Goal: Information Seeking & Learning: Learn about a topic

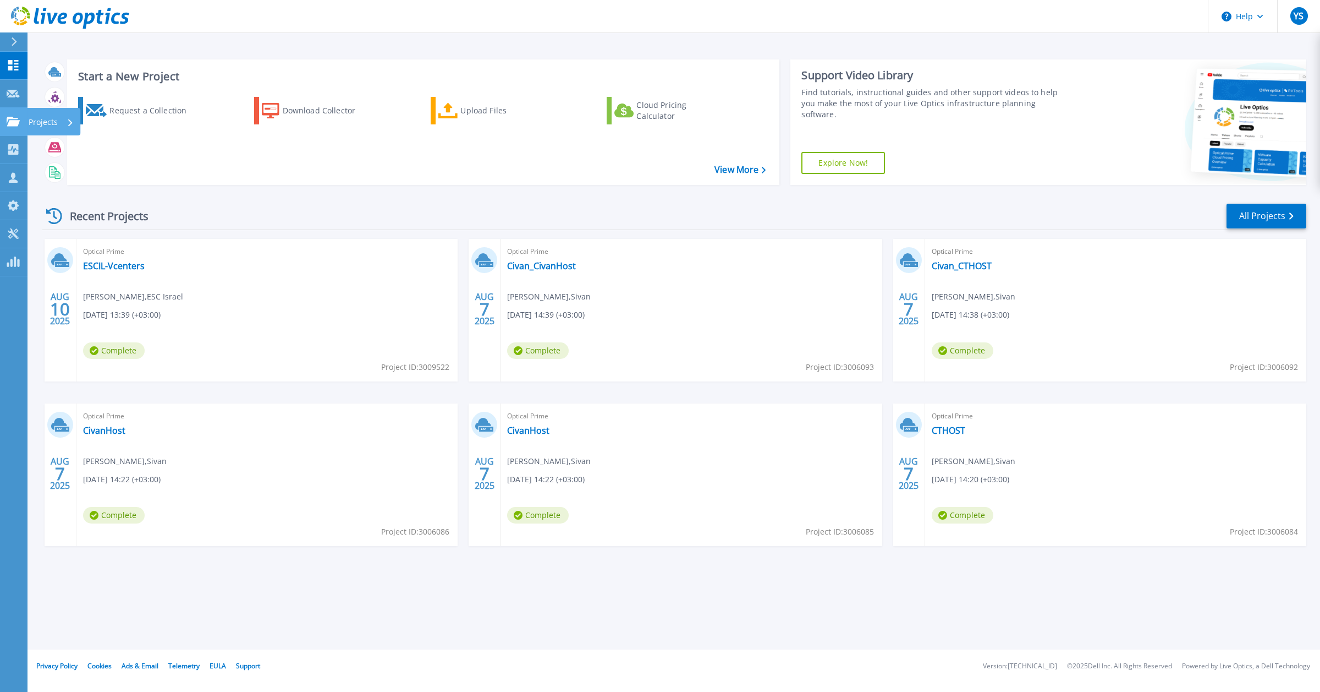
click at [12, 124] on icon at bounding box center [13, 121] width 13 height 9
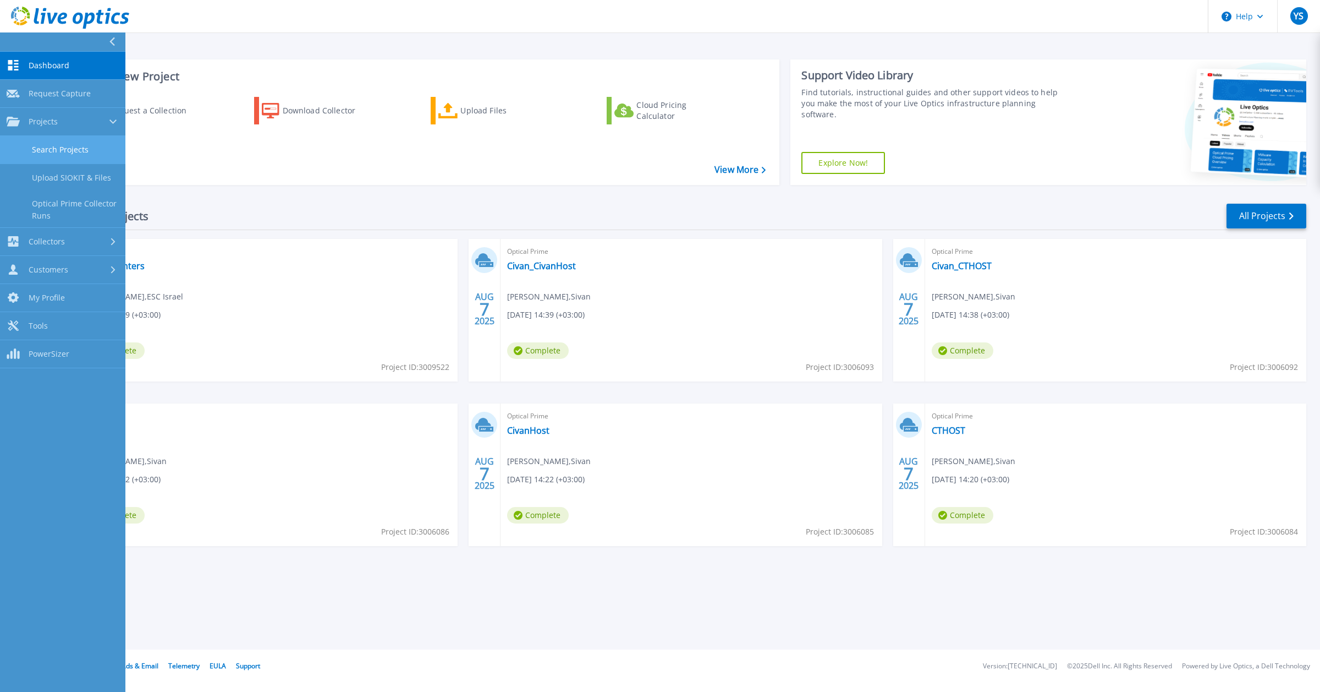
click at [51, 147] on link "Search Projects" at bounding box center [62, 150] width 125 height 28
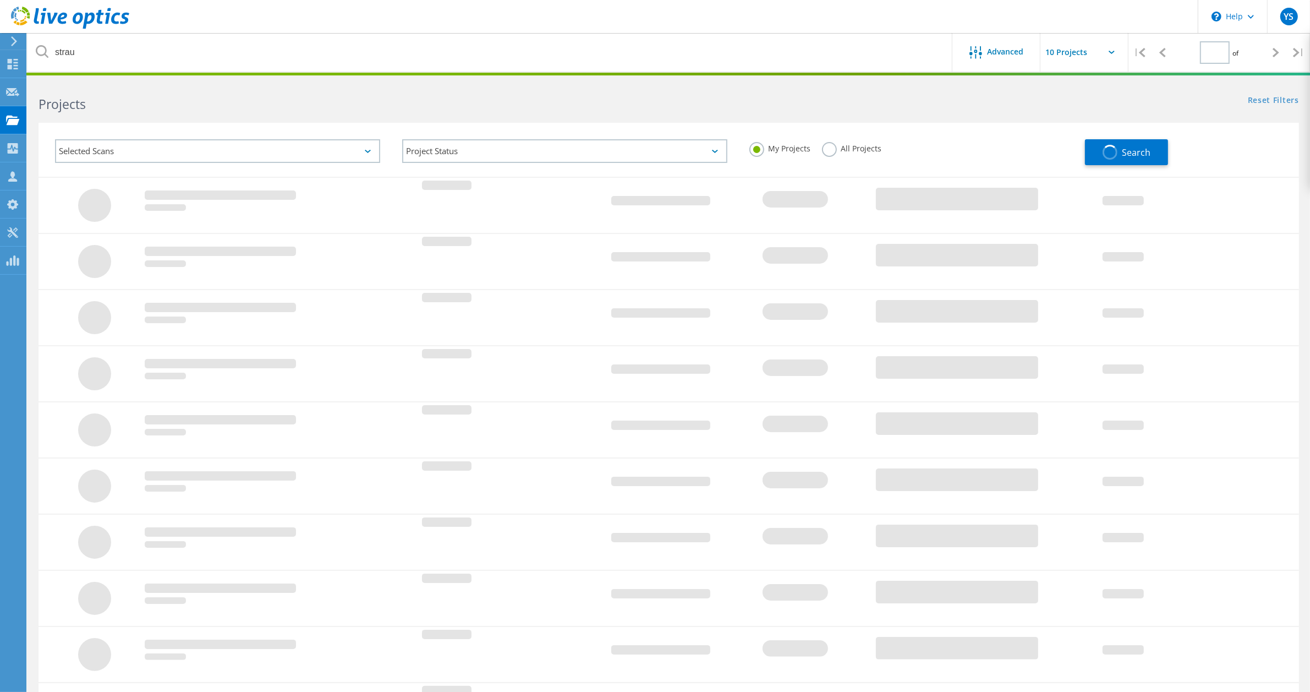
type input "1"
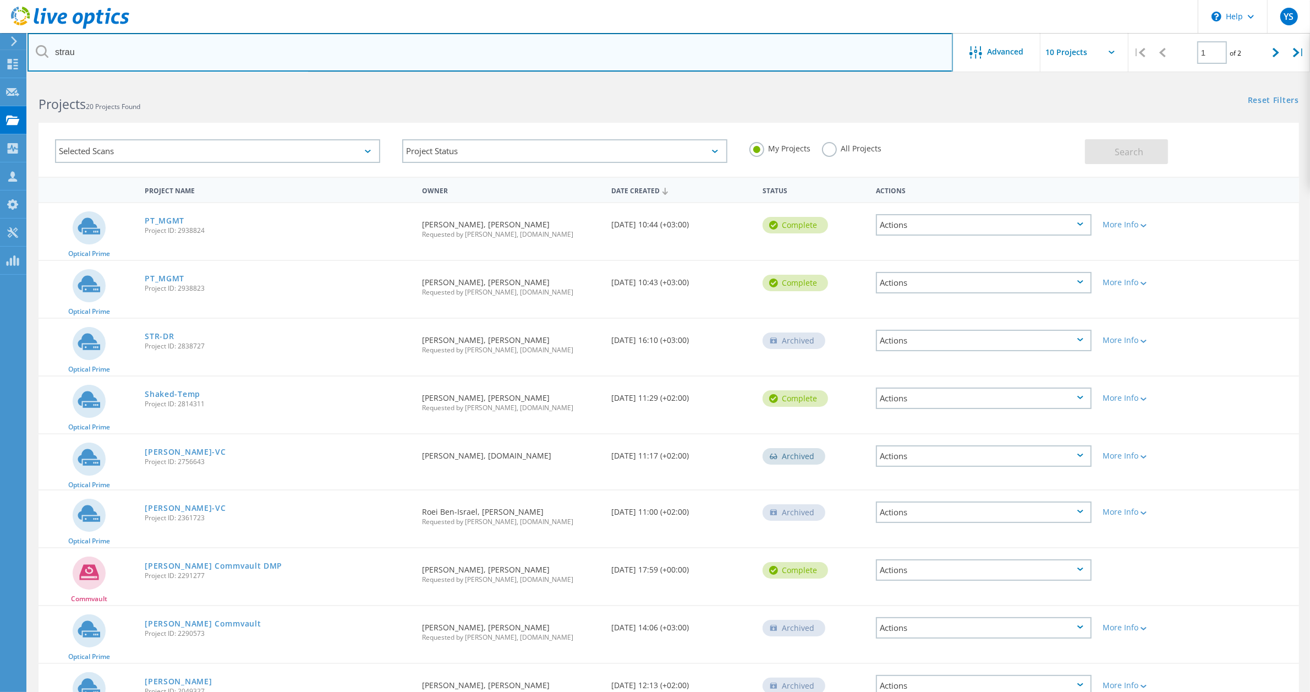
click at [110, 54] on input "strau" at bounding box center [490, 52] width 925 height 39
type input "s"
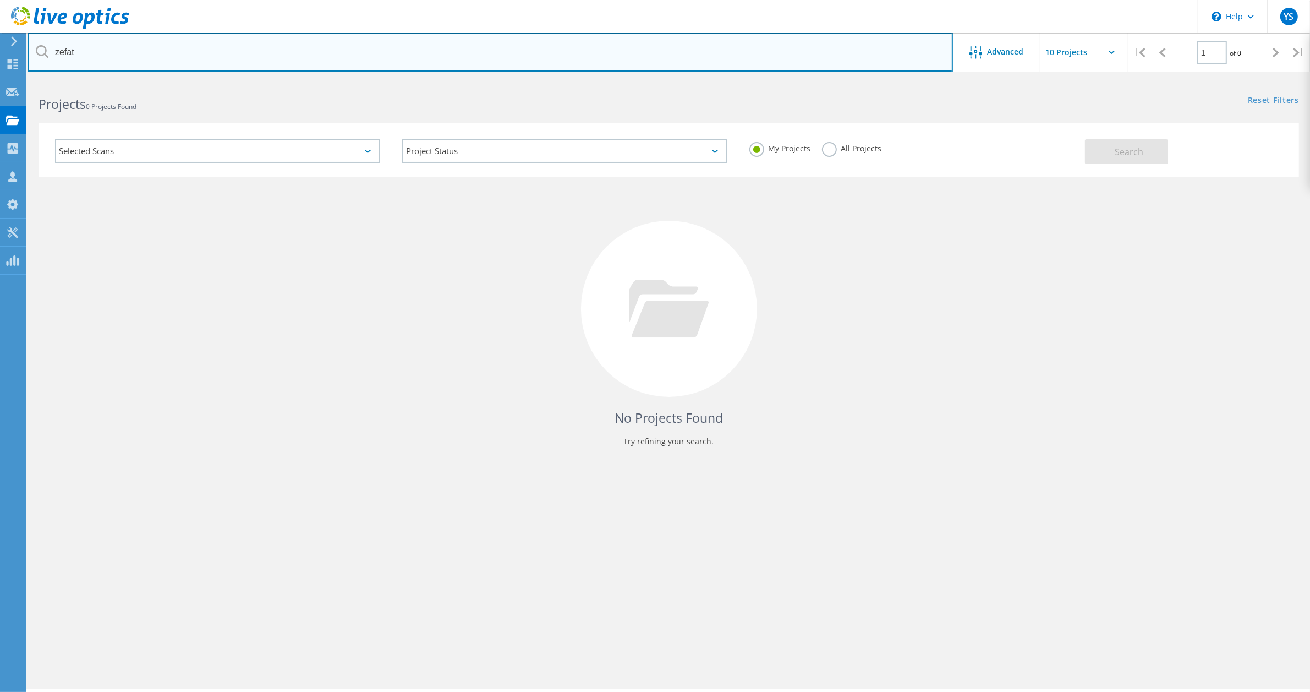
click at [114, 51] on input "zefat" at bounding box center [490, 52] width 925 height 39
type input "z"
click at [108, 59] on input "text" at bounding box center [490, 52] width 925 height 39
type input "ז"
click at [138, 56] on input "zefat" at bounding box center [490, 52] width 925 height 39
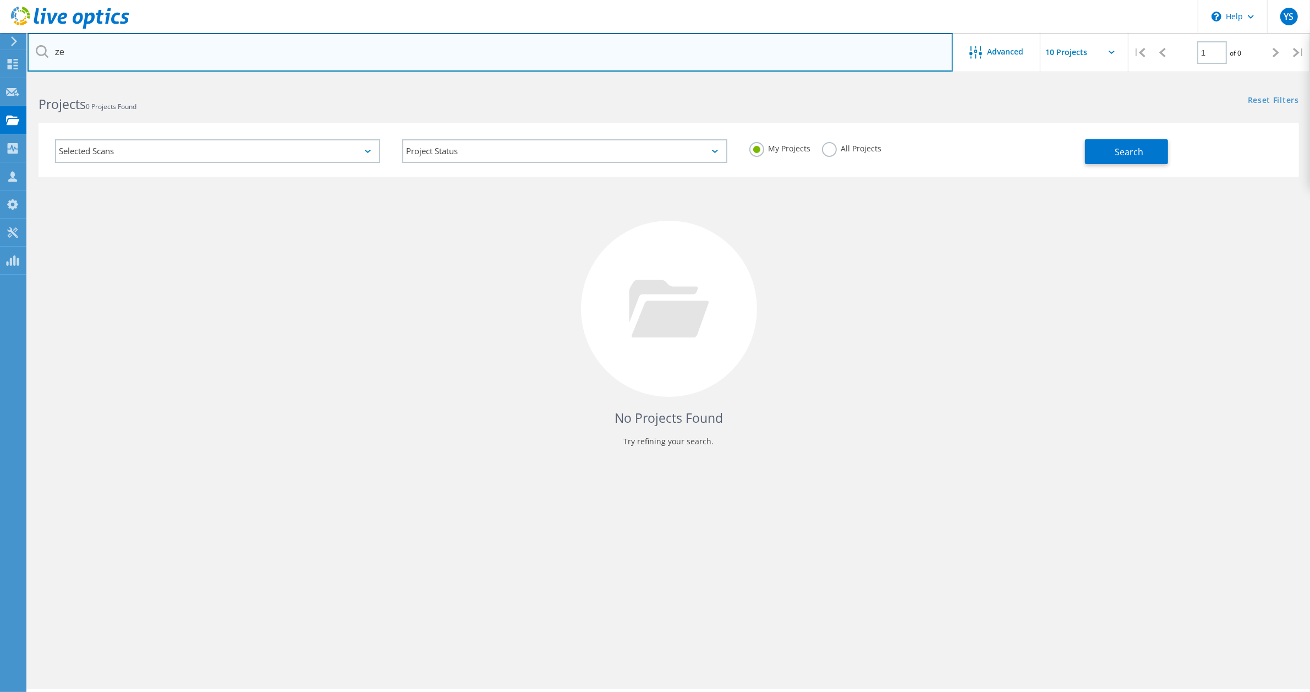
type input "z"
paste input "cio@zefat.ac.il"
type input "cio@zefat.ac.il"
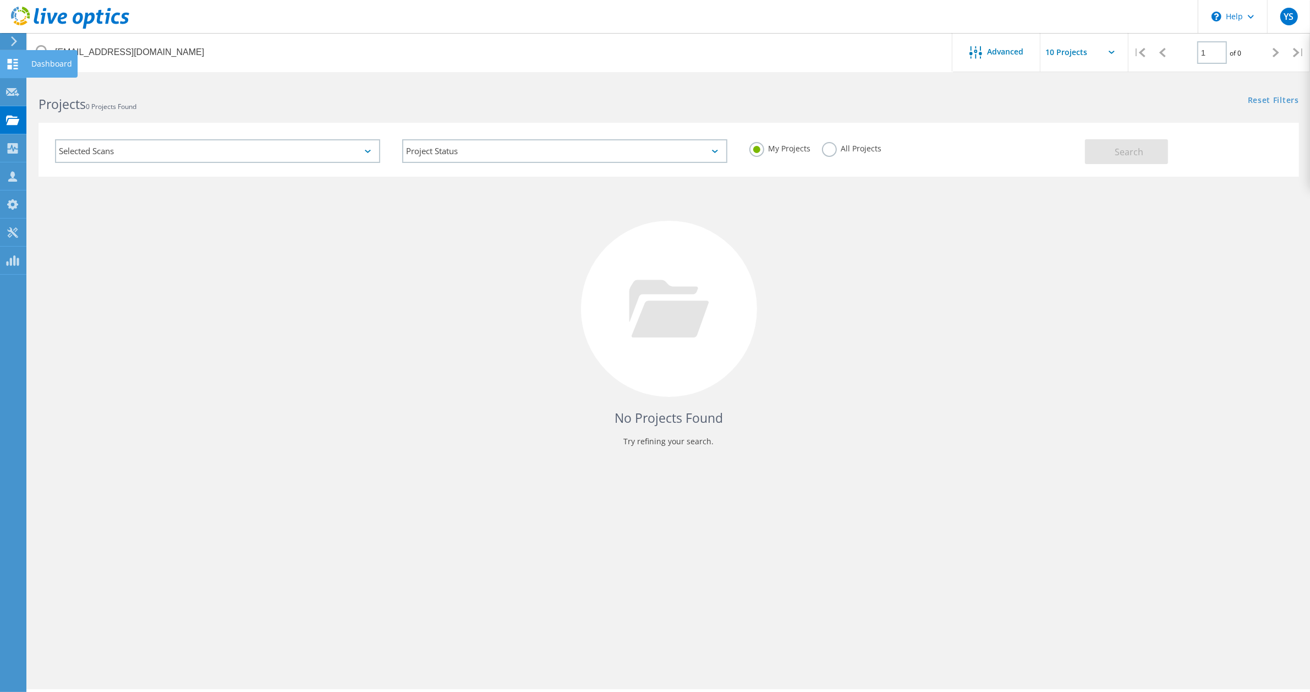
click at [13, 59] on icon at bounding box center [12, 64] width 13 height 10
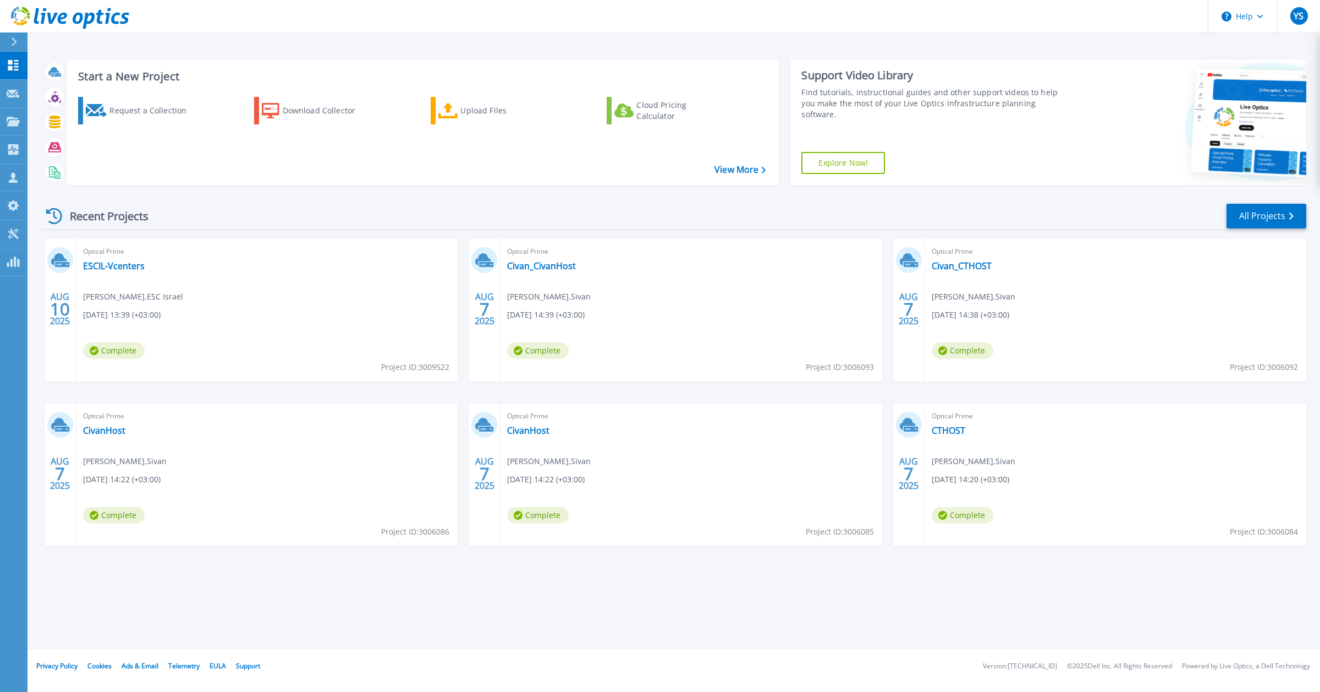
click at [460, 586] on div "Start a New Project Request a Collection Download Collector Upload Files Cloud …" at bounding box center [674, 324] width 1293 height 649
click at [543, 271] on link "Civan_CivanHost" at bounding box center [541, 265] width 69 height 11
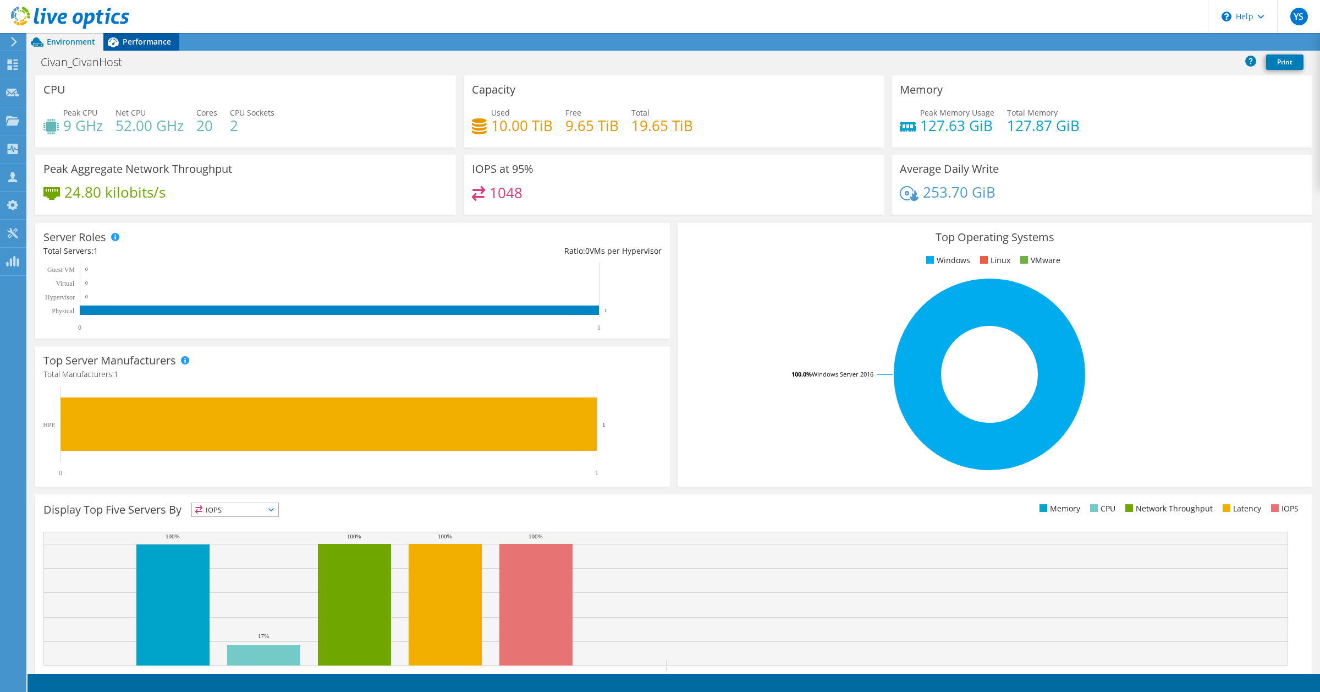
click at [146, 42] on span "Performance" at bounding box center [147, 41] width 48 height 10
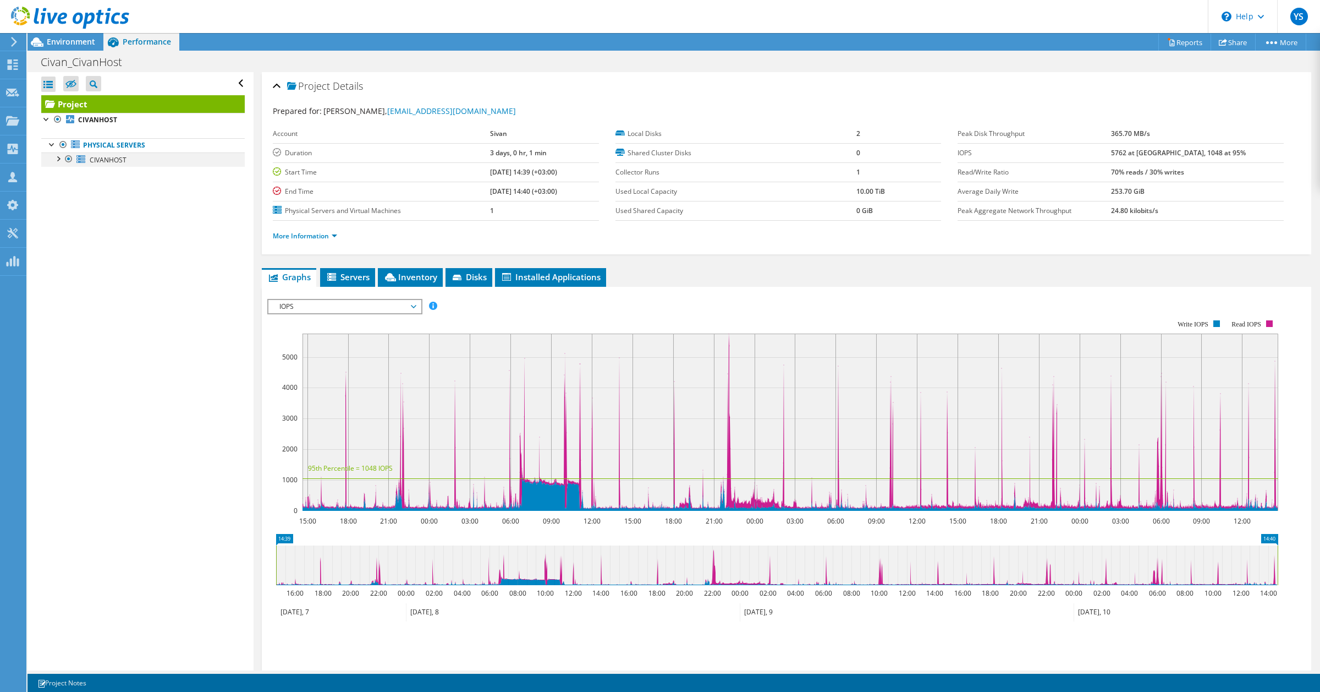
click at [53, 160] on div at bounding box center [57, 157] width 11 height 11
click at [413, 278] on span "Inventory" at bounding box center [410, 276] width 54 height 11
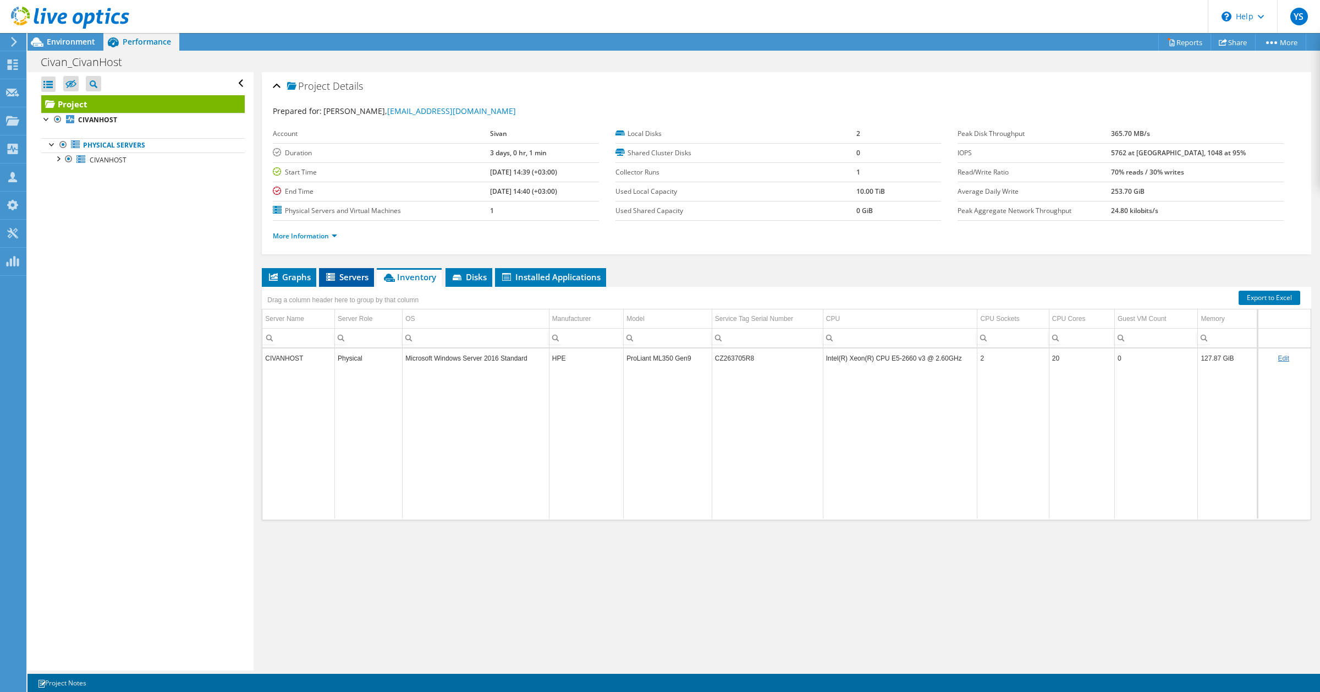
click at [344, 275] on span "Servers" at bounding box center [347, 276] width 44 height 11
click at [304, 238] on link "More Information" at bounding box center [305, 235] width 64 height 9
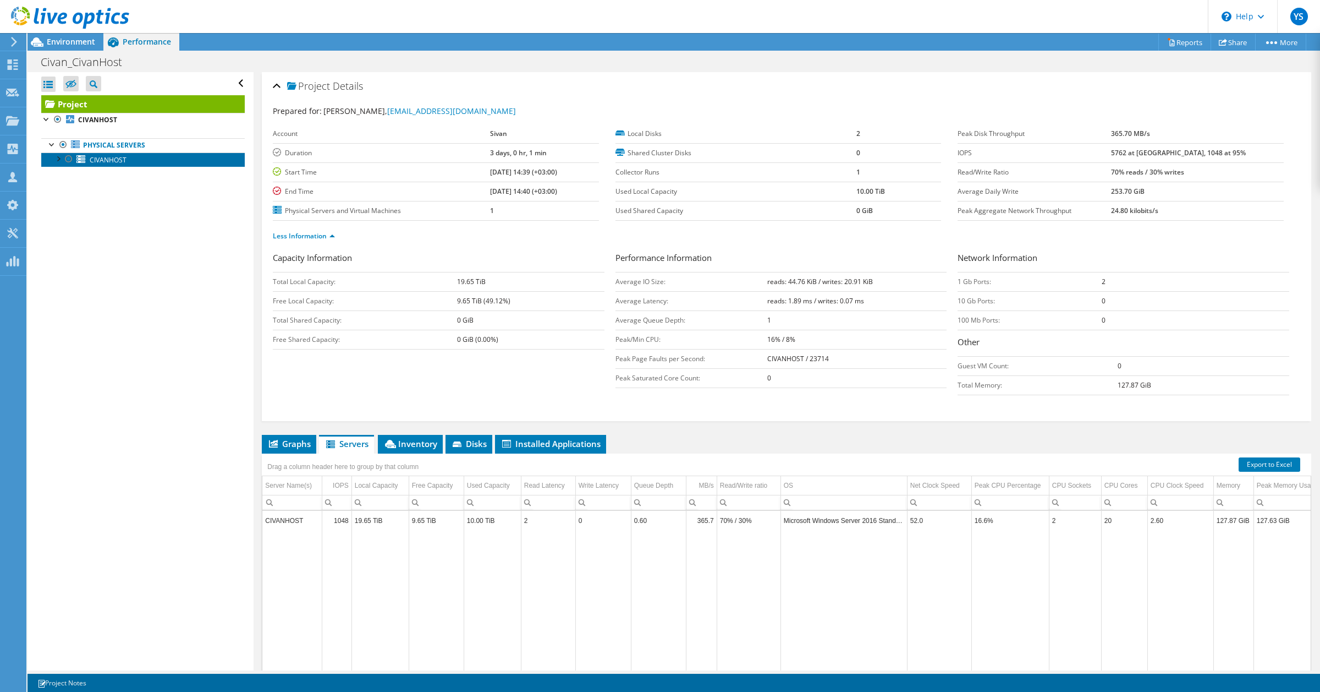
click at [92, 158] on span "CIVANHOST" at bounding box center [108, 159] width 37 height 9
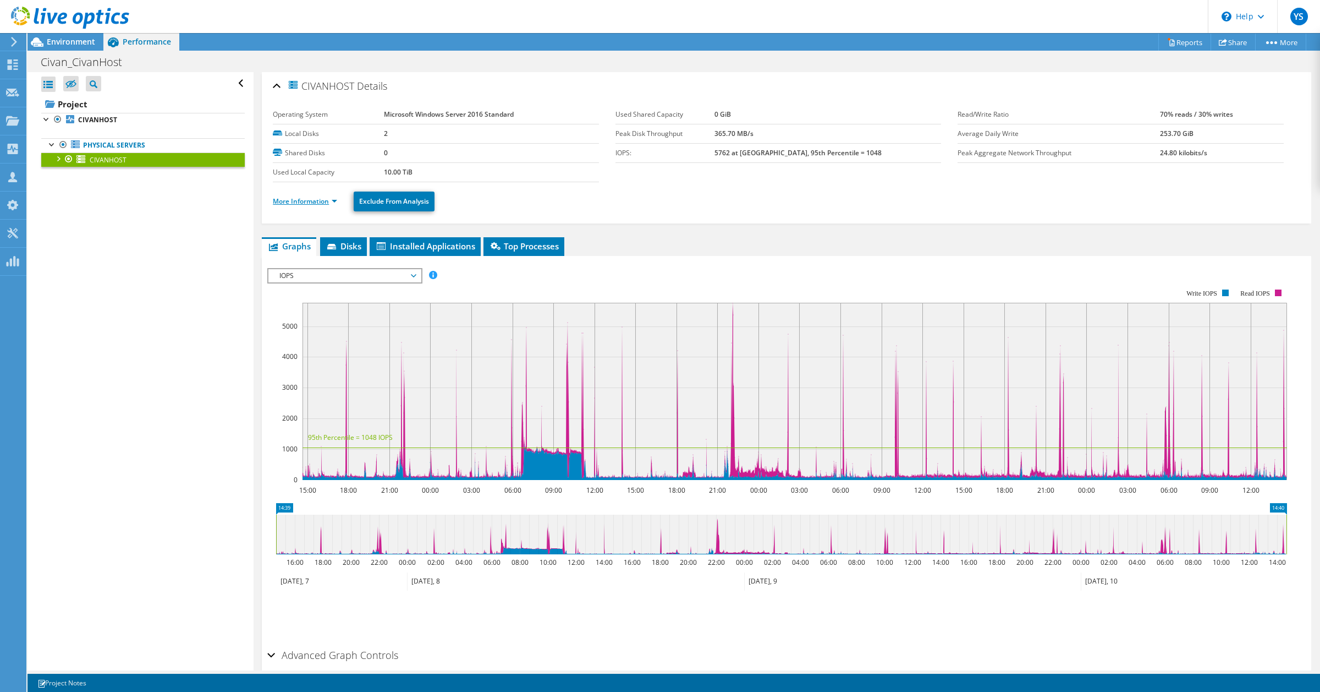
click at [316, 202] on link "More Information" at bounding box center [305, 200] width 64 height 9
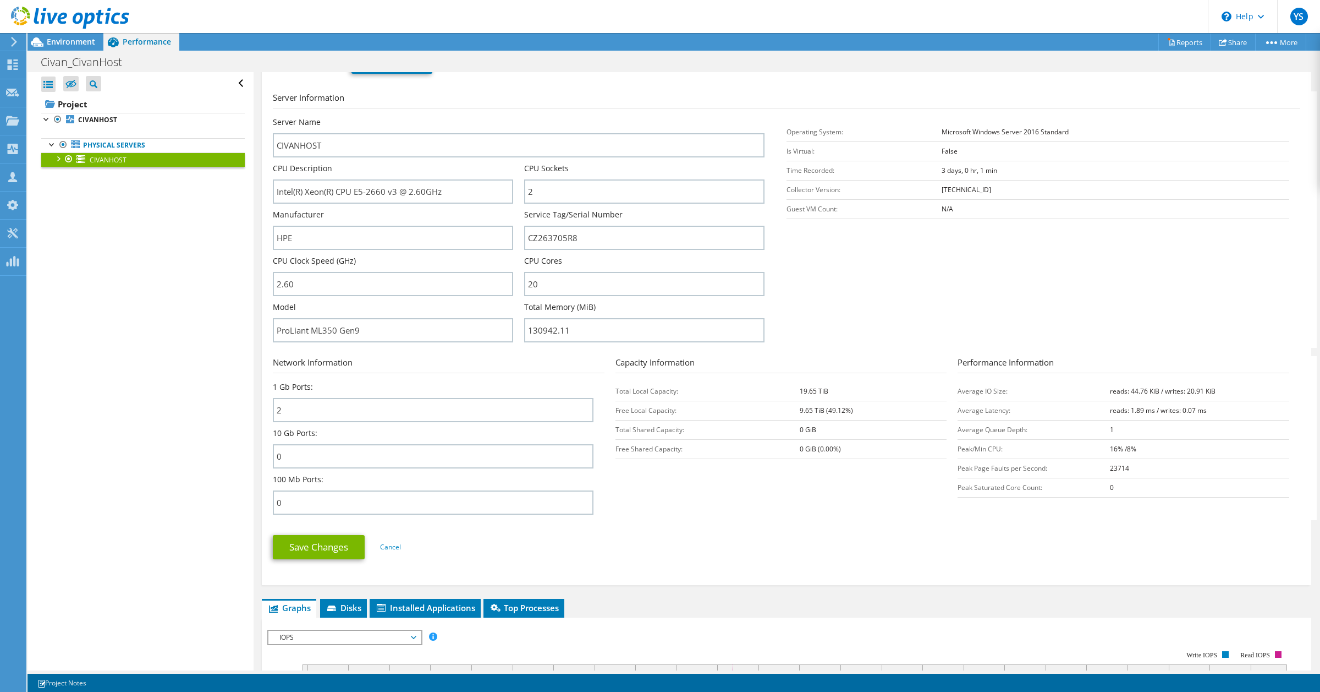
scroll to position [275, 0]
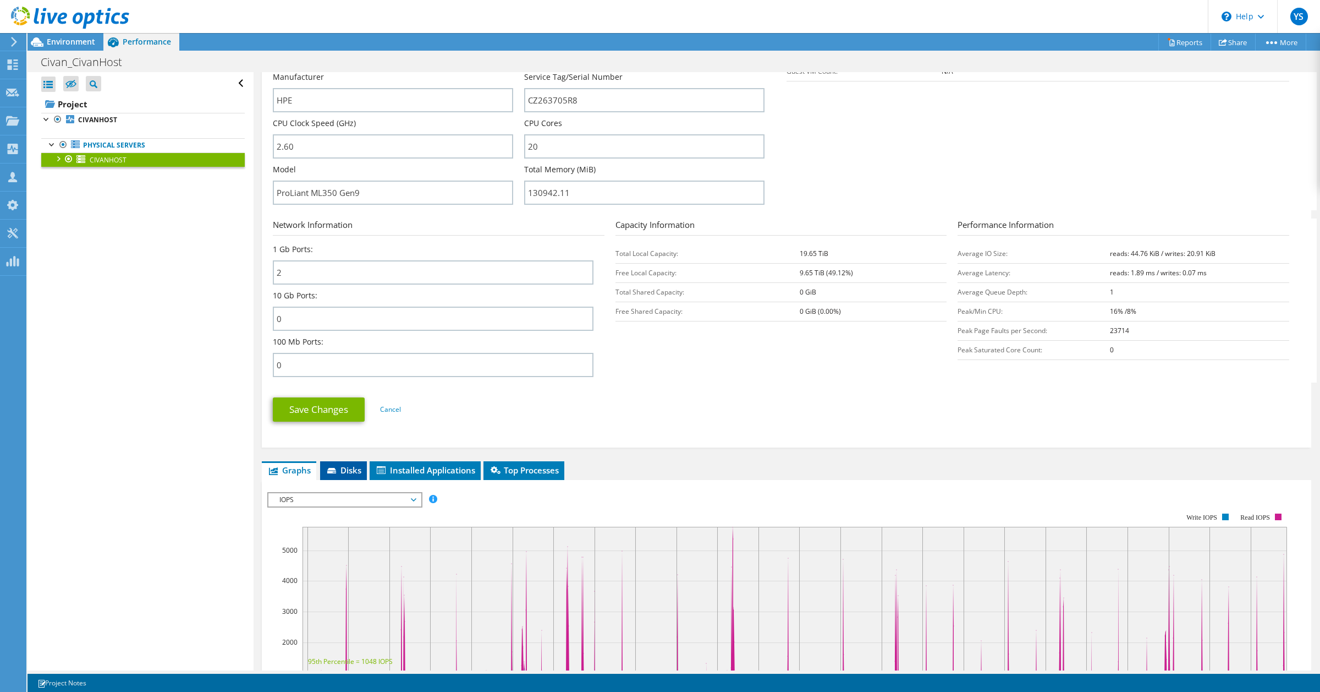
click at [345, 474] on span "Disks" at bounding box center [344, 469] width 36 height 11
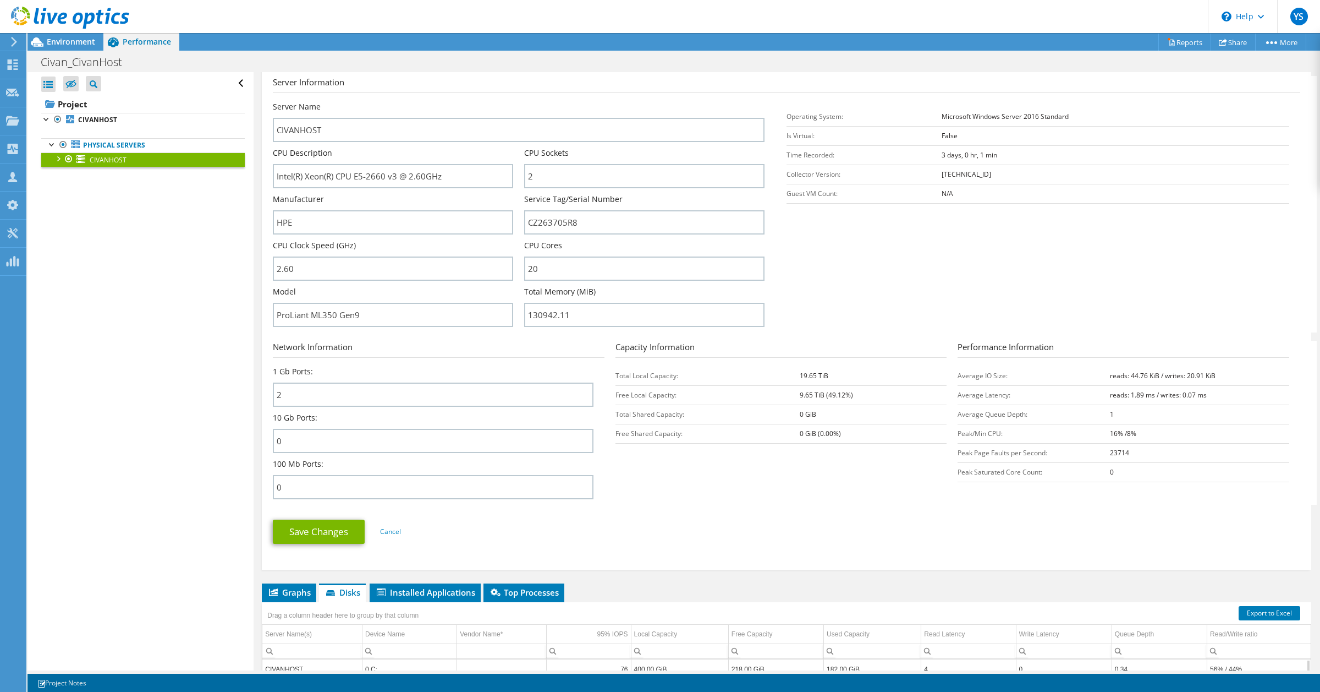
scroll to position [0, 0]
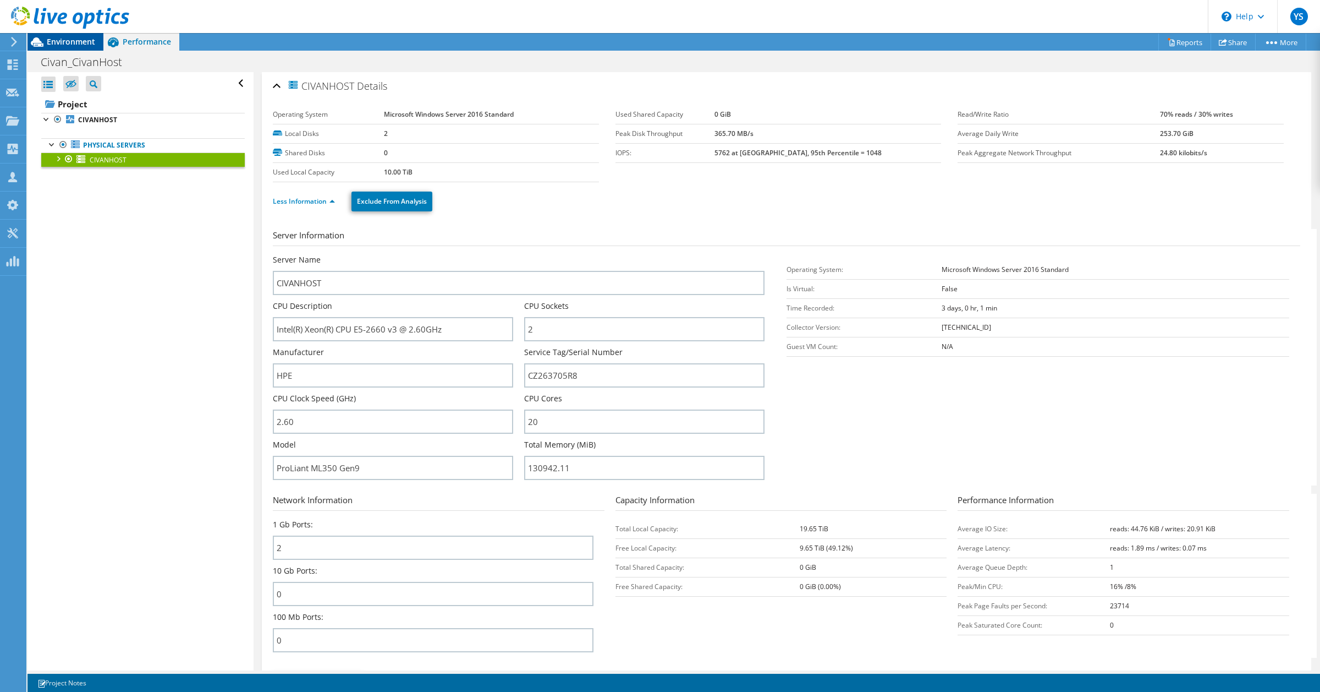
click at [81, 42] on span "Environment" at bounding box center [71, 41] width 48 height 10
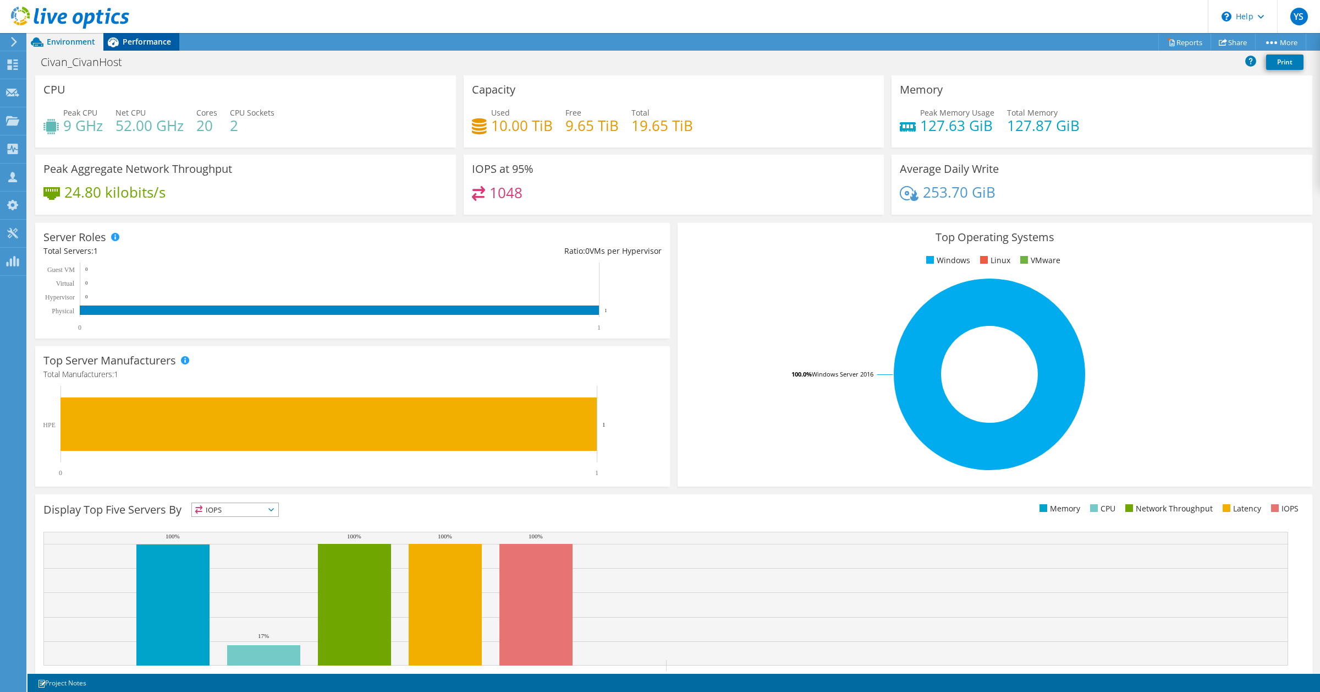
click at [152, 37] on span "Performance" at bounding box center [147, 41] width 48 height 10
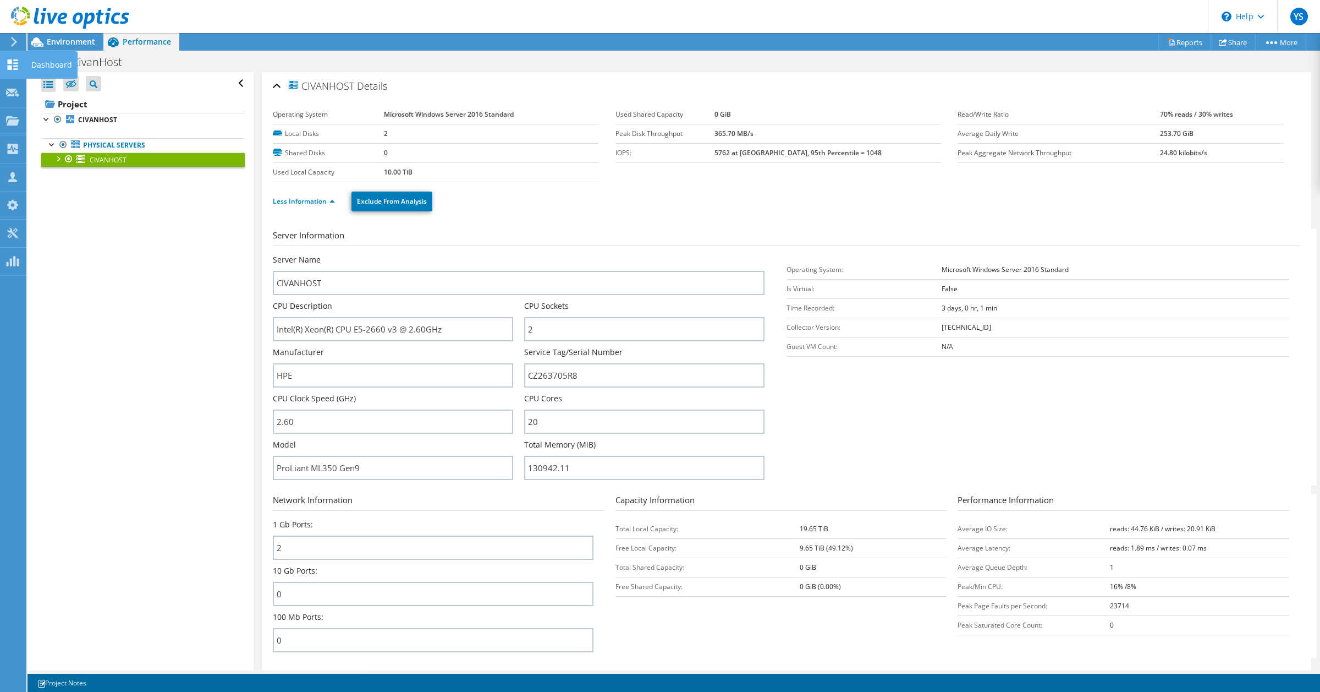
click at [17, 64] on icon at bounding box center [12, 64] width 13 height 10
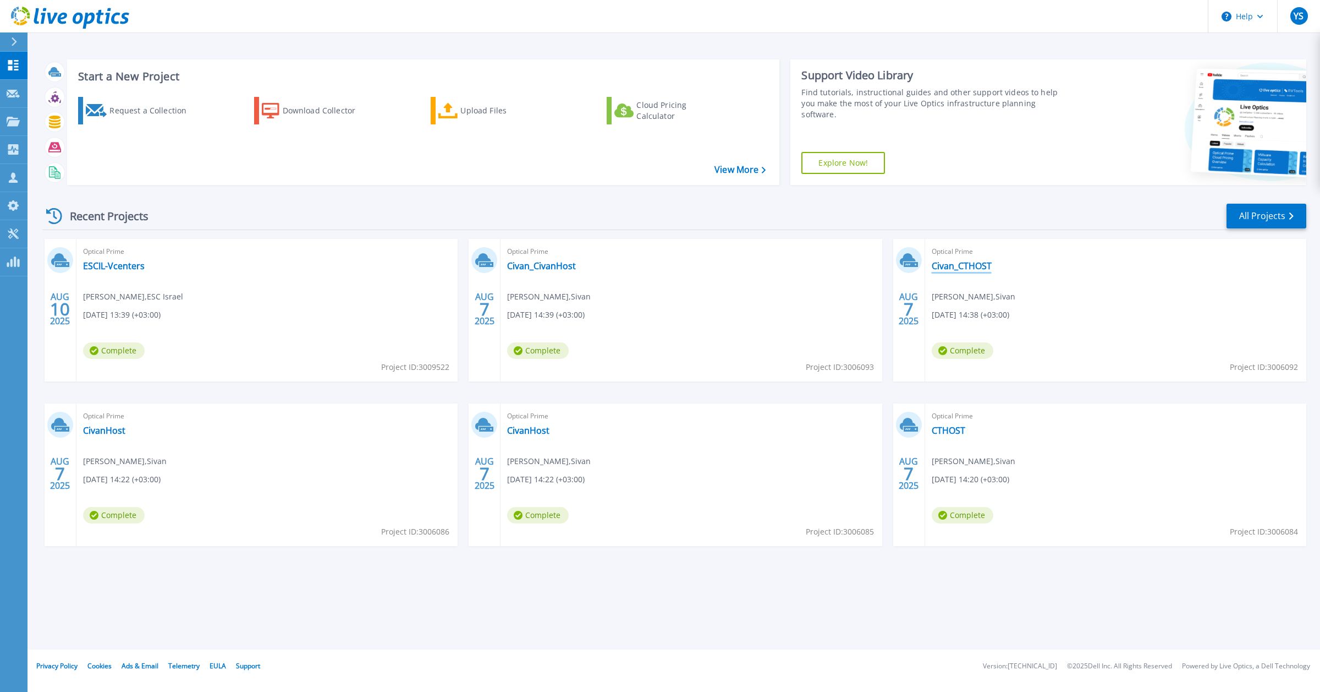
click at [974, 265] on link "Civan_CTHOST" at bounding box center [962, 265] width 60 height 11
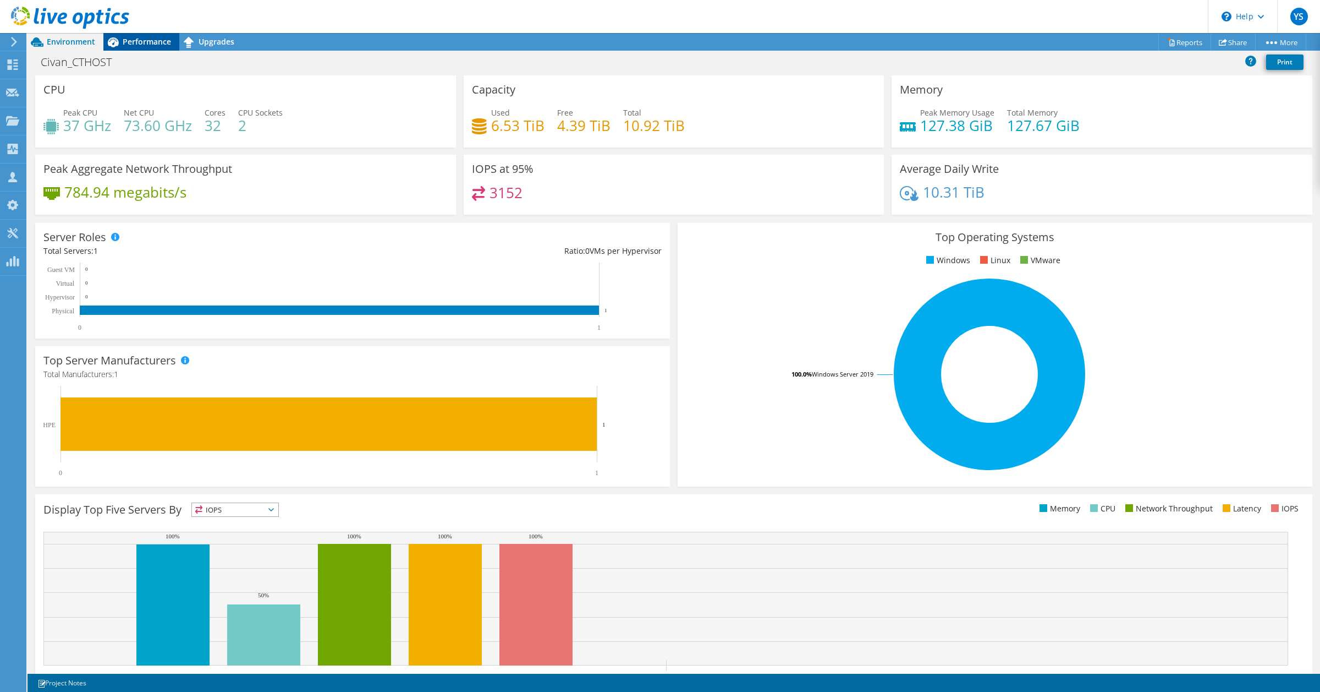
click at [155, 42] on span "Performance" at bounding box center [147, 41] width 48 height 10
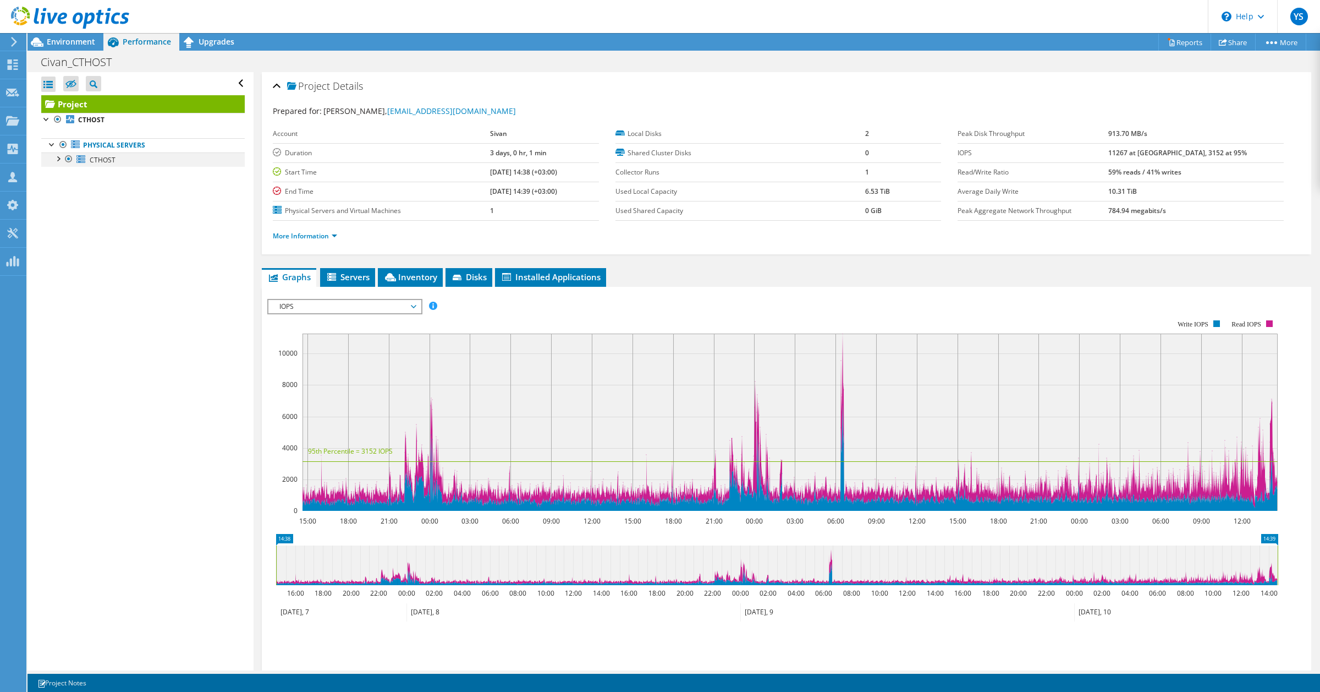
click at [58, 160] on div at bounding box center [57, 157] width 11 height 11
click at [96, 161] on span "CTHOST" at bounding box center [103, 159] width 26 height 9
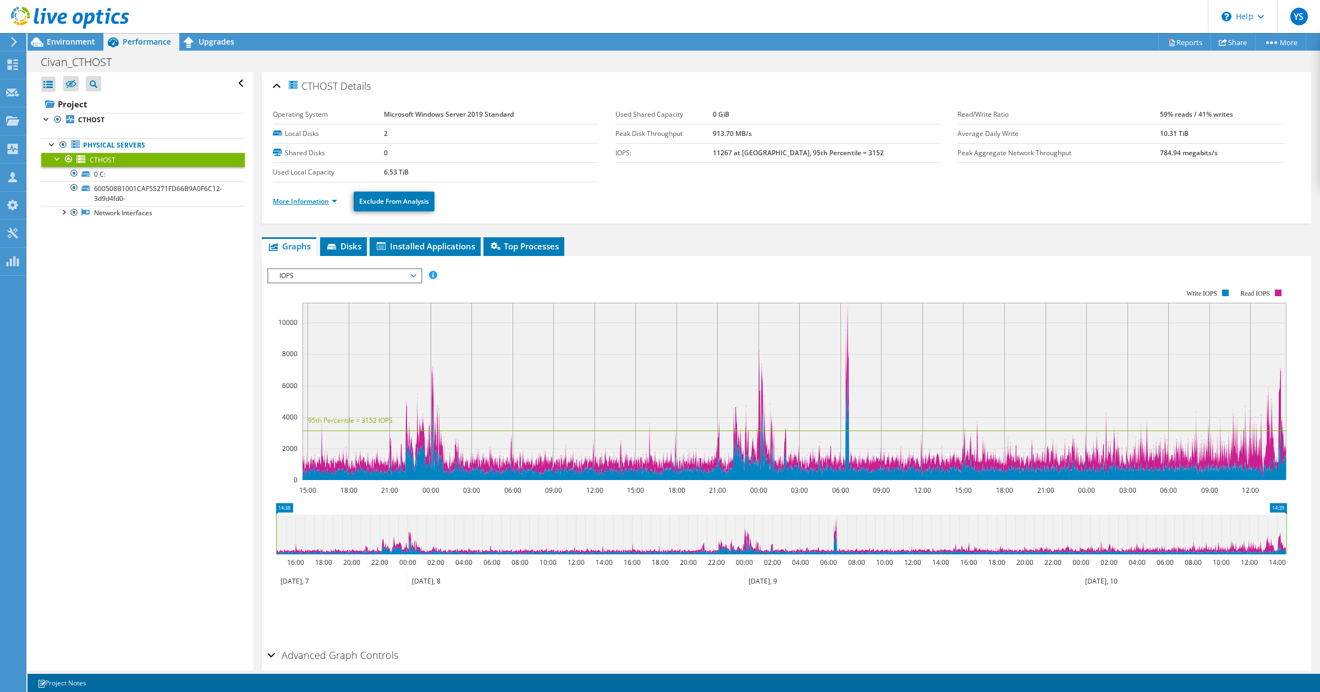
click at [310, 205] on link "More Information" at bounding box center [305, 200] width 64 height 9
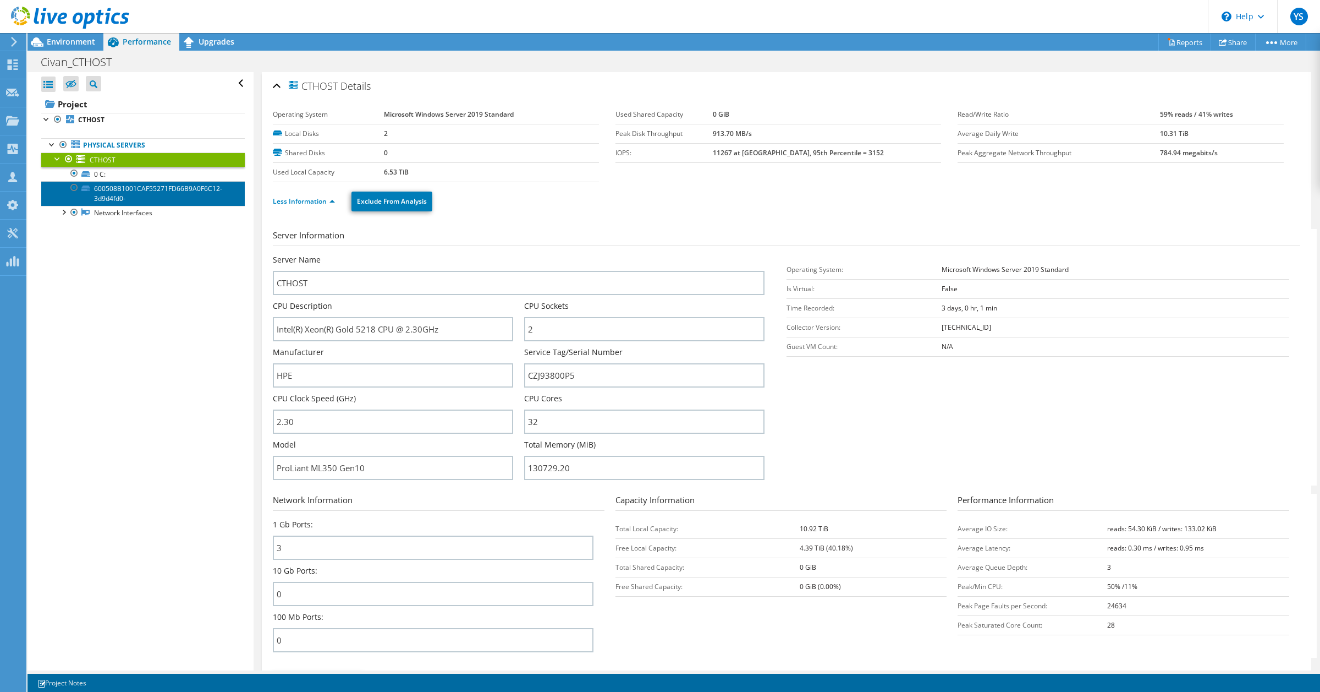
click at [112, 190] on link "600508B1001CAF55271FD66B9A0F6C12-3d9d4fd0-" at bounding box center [143, 193] width 204 height 24
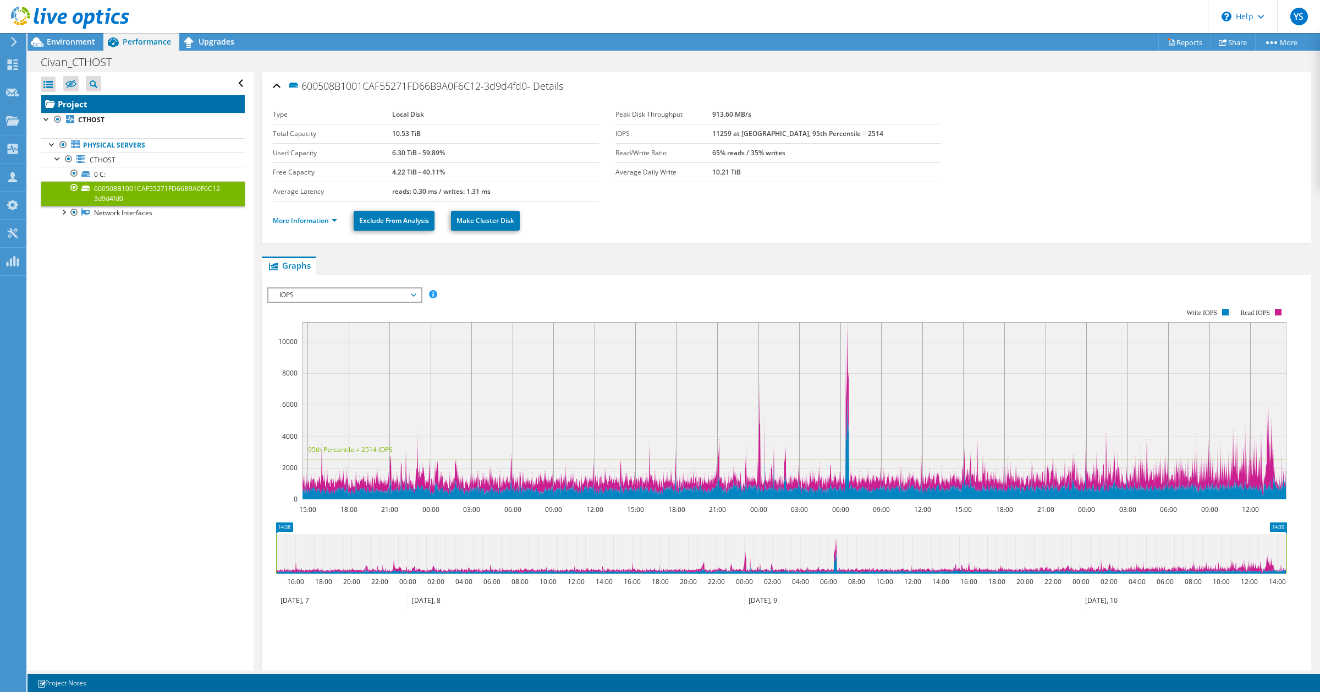
click at [70, 105] on link "Project" at bounding box center [143, 104] width 204 height 18
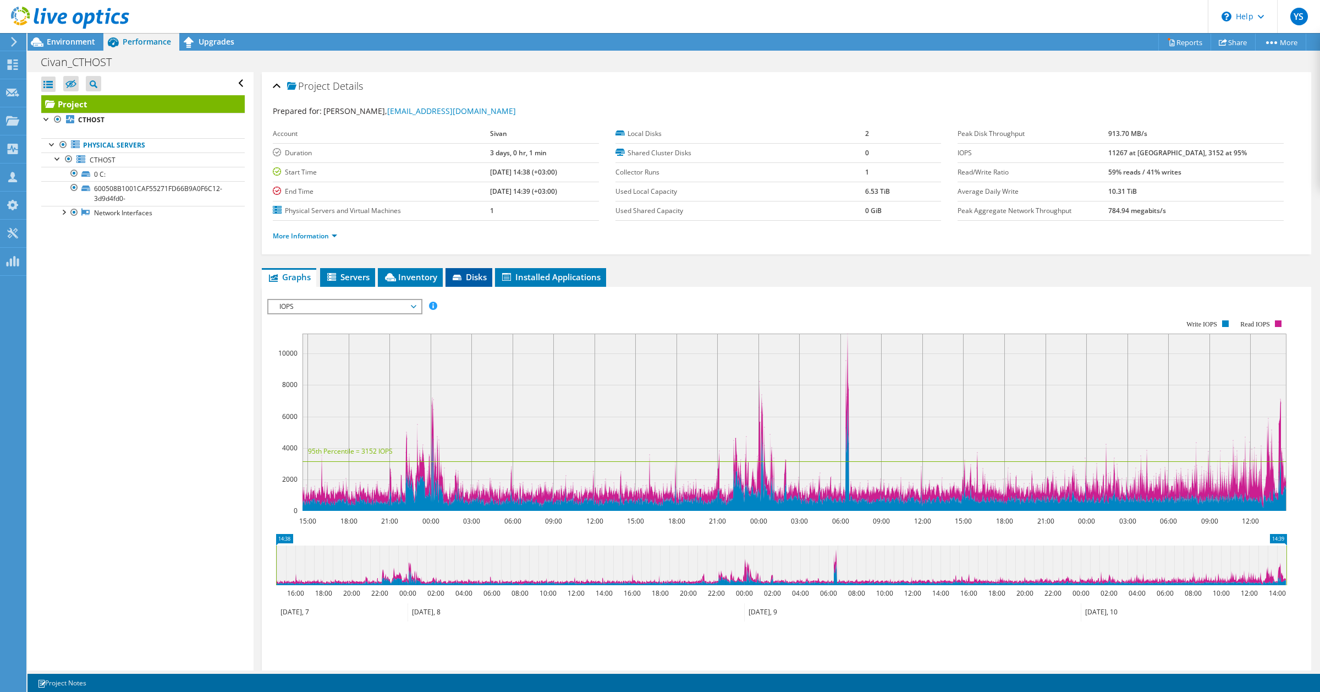
click at [470, 276] on span "Disks" at bounding box center [469, 276] width 36 height 11
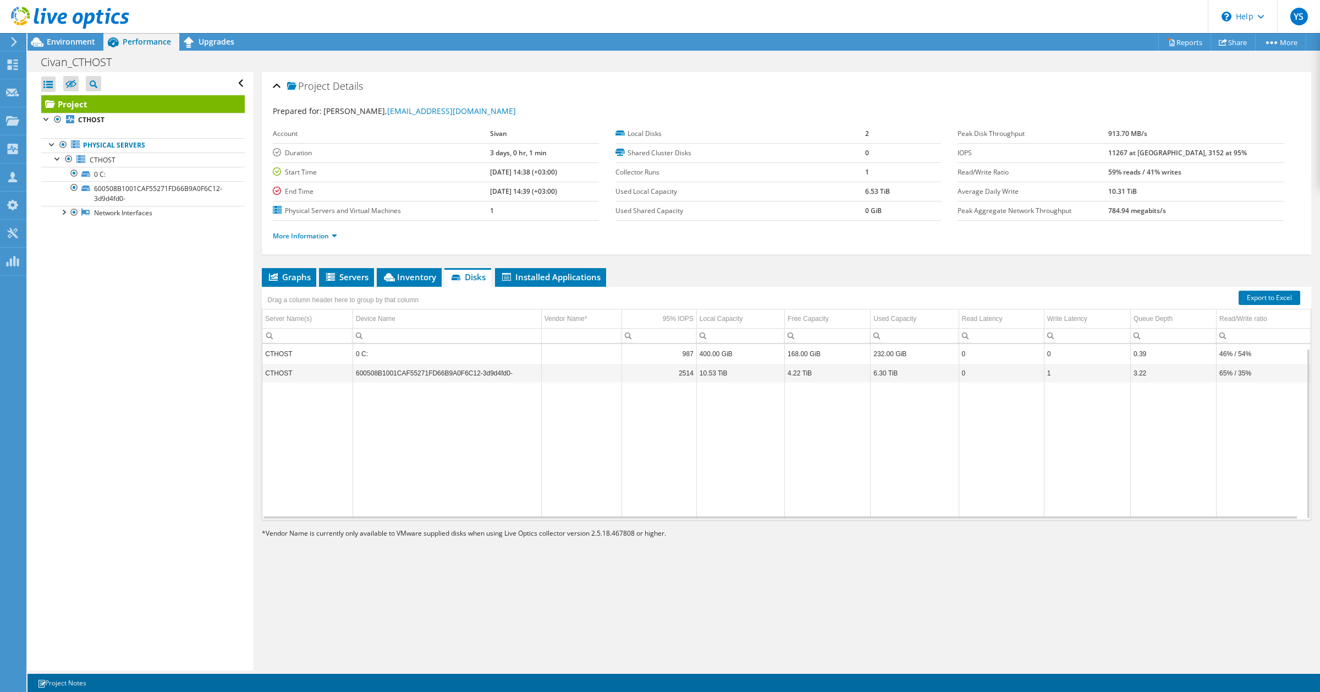
scroll to position [4, 0]
click at [97, 176] on link "0 C:" at bounding box center [143, 174] width 204 height 14
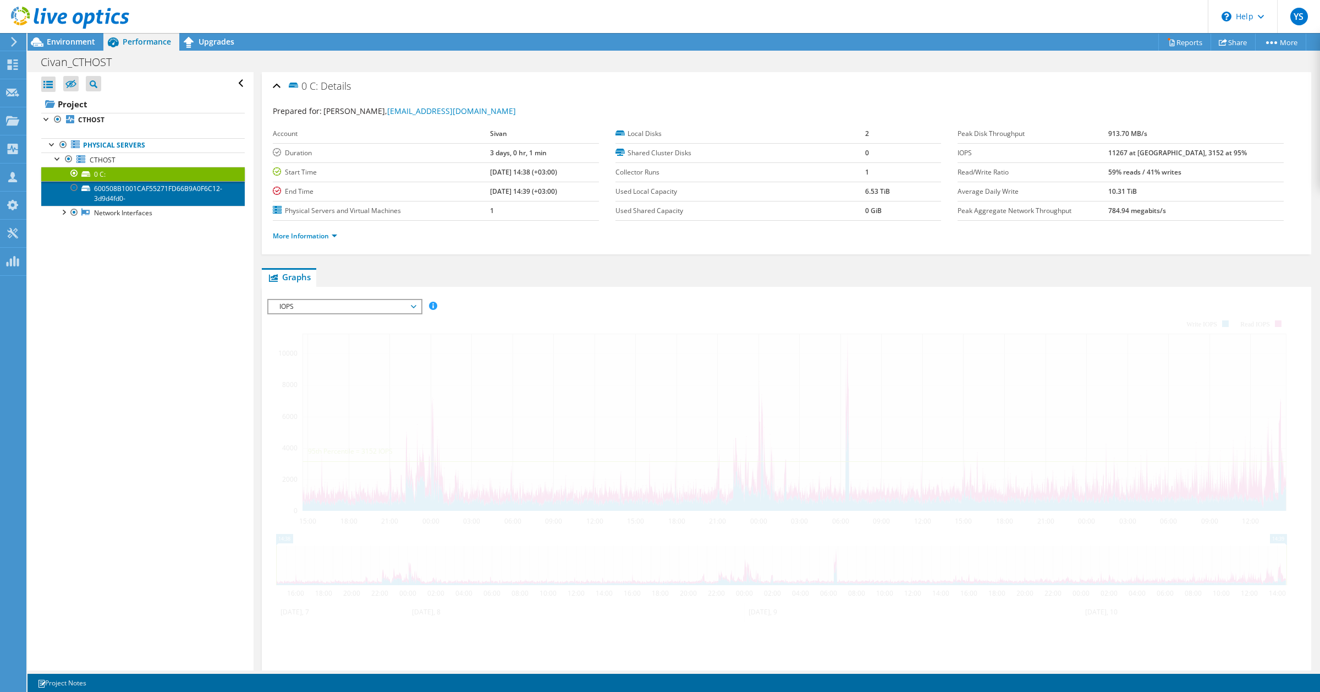
click at [106, 199] on link "600508B1001CAF55271FD66B9A0F6C12-3d9d4fd0-" at bounding box center [143, 193] width 204 height 24
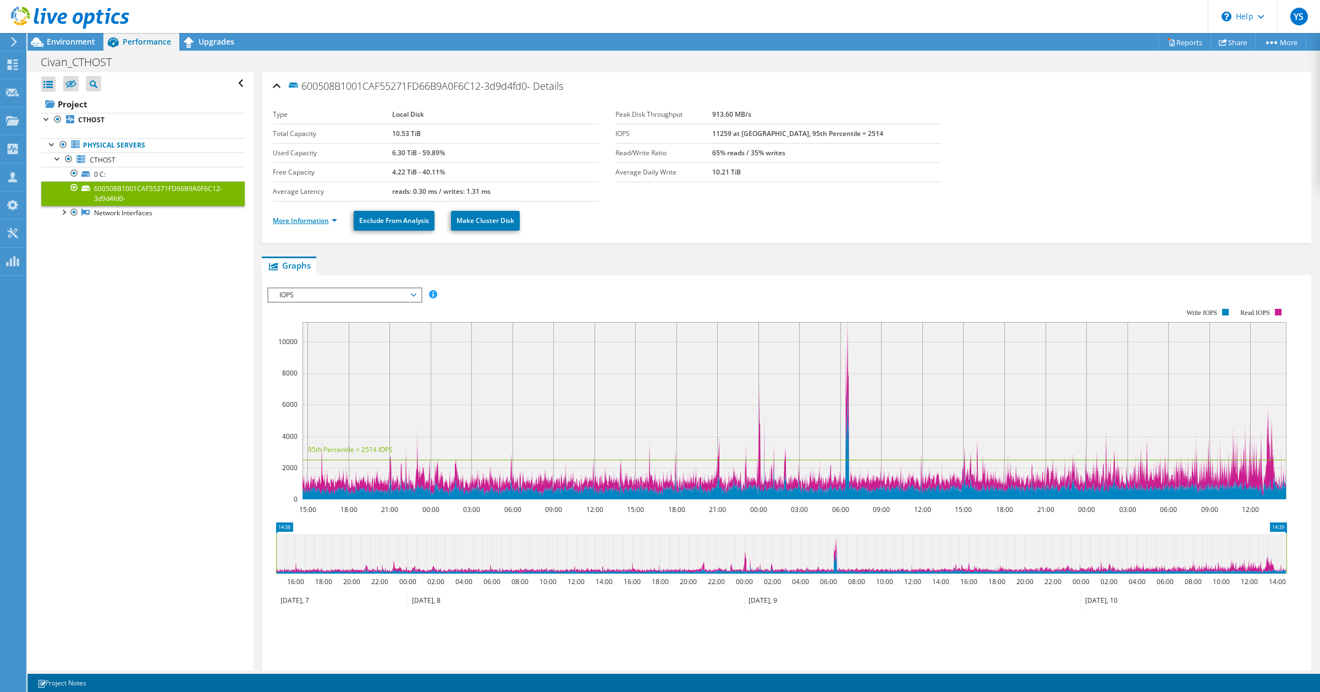
click at [293, 220] on link "More Information" at bounding box center [305, 220] width 64 height 9
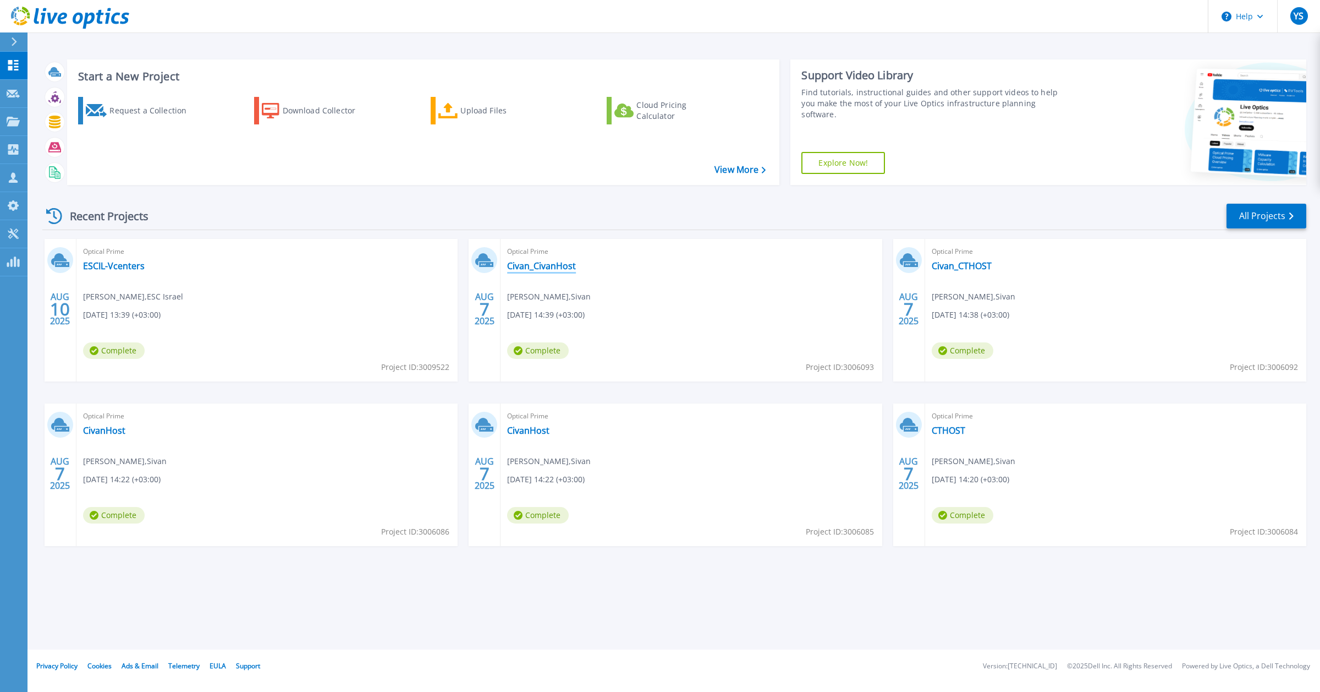
click at [542, 268] on link "Civan_CivanHost" at bounding box center [541, 265] width 69 height 11
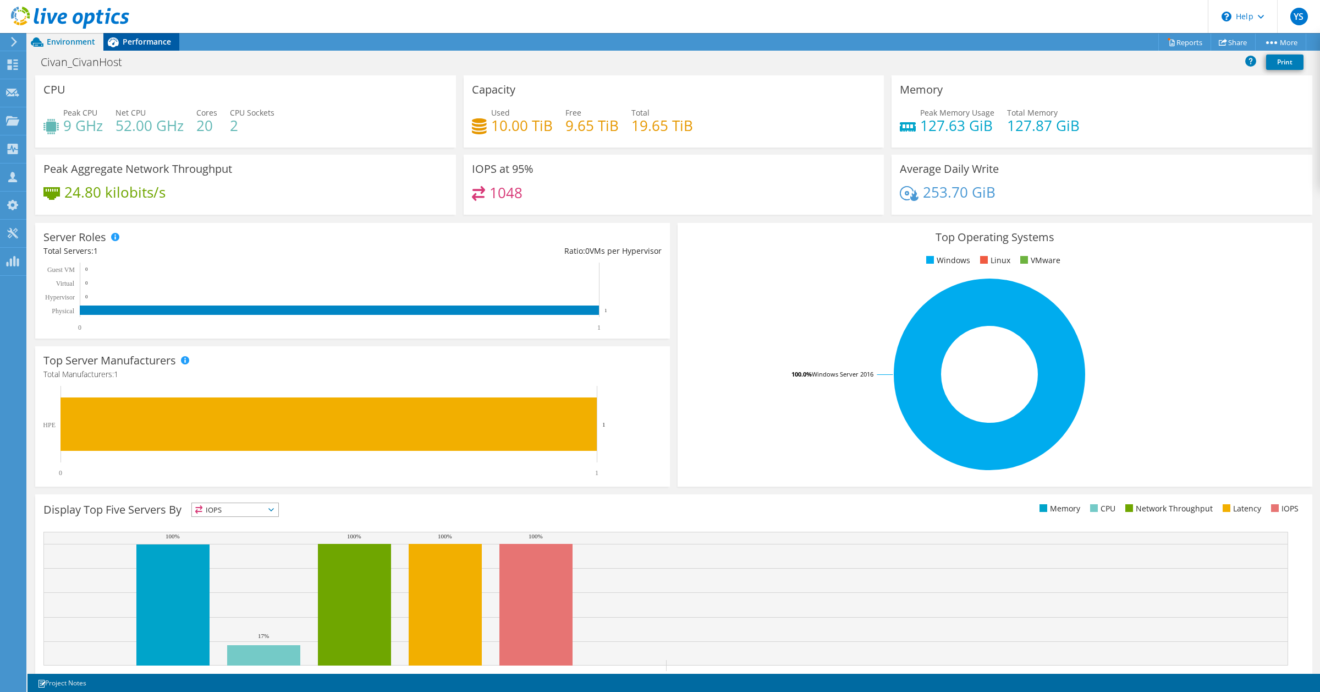
click at [149, 42] on span "Performance" at bounding box center [147, 41] width 48 height 10
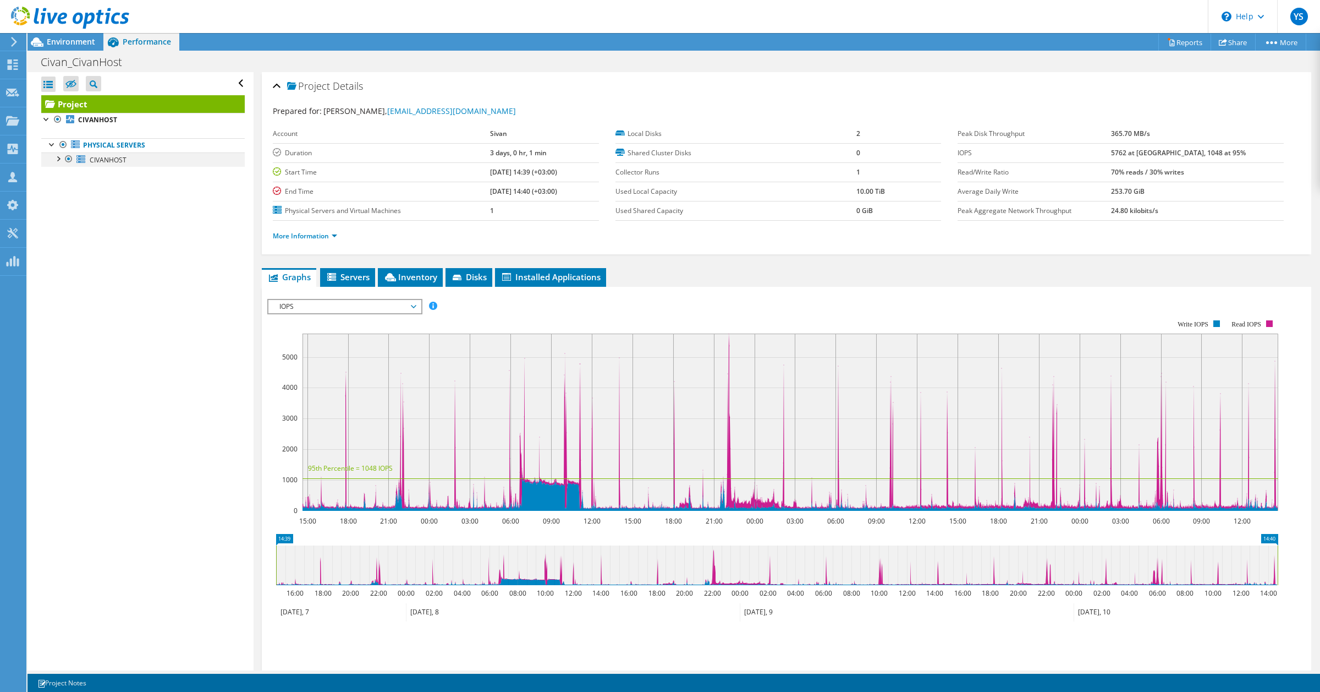
click at [59, 160] on div at bounding box center [57, 157] width 11 height 11
click at [105, 191] on link "1 E: E: E: D:" at bounding box center [143, 188] width 204 height 14
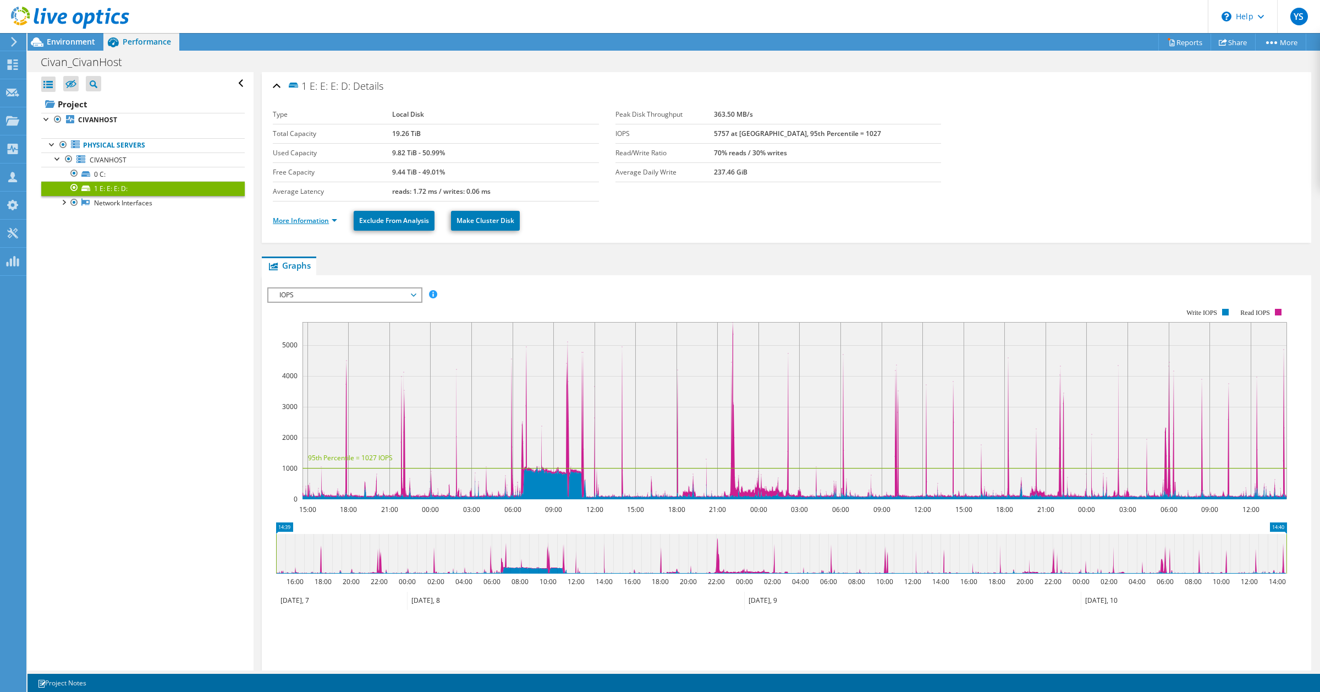
click at [301, 216] on link "More Information" at bounding box center [305, 220] width 64 height 9
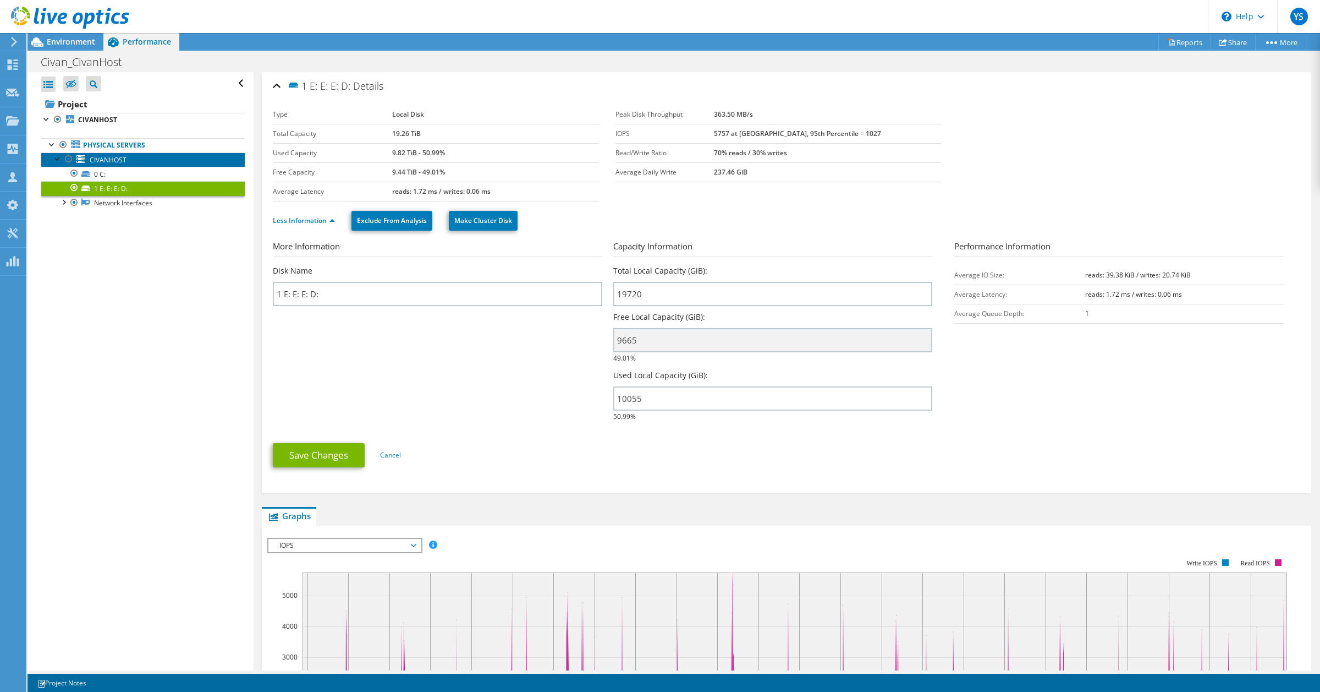
click at [106, 157] on span "CIVANHOST" at bounding box center [108, 159] width 37 height 9
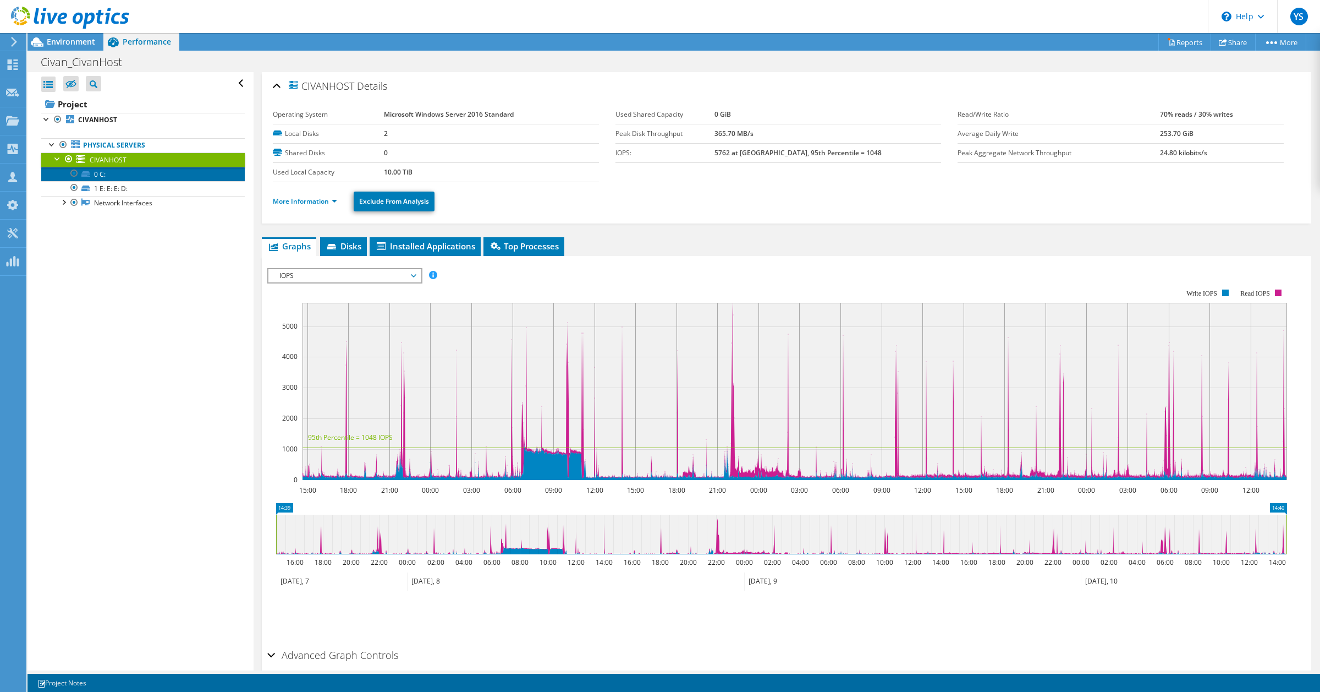
click at [95, 172] on link "0 C:" at bounding box center [143, 174] width 204 height 14
